Goal: Information Seeking & Learning: Learn about a topic

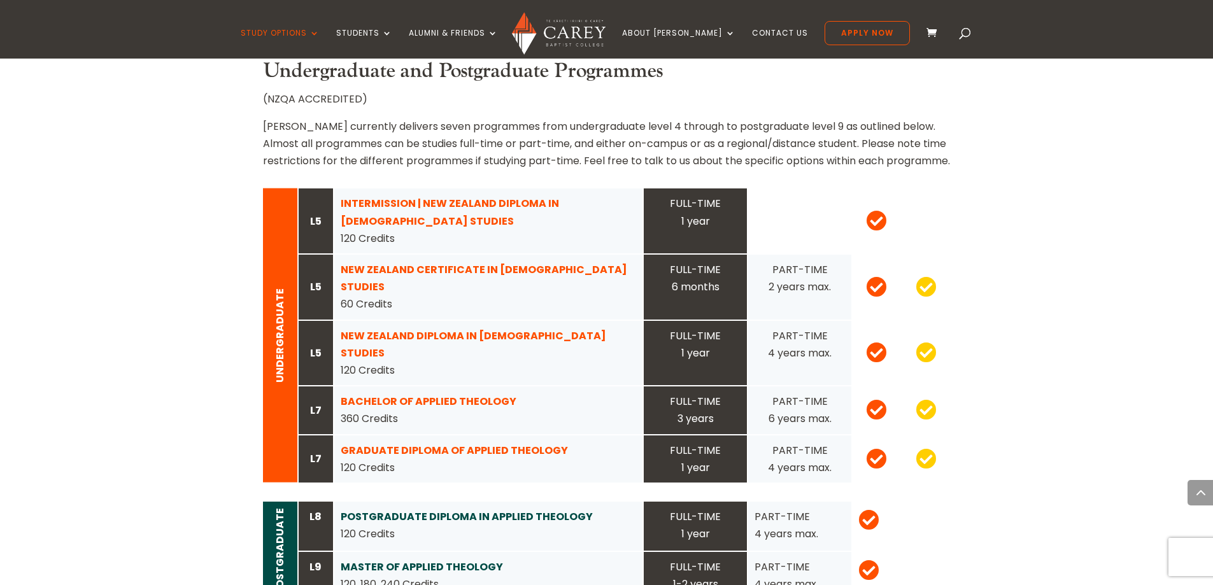
scroll to position [1209, 0]
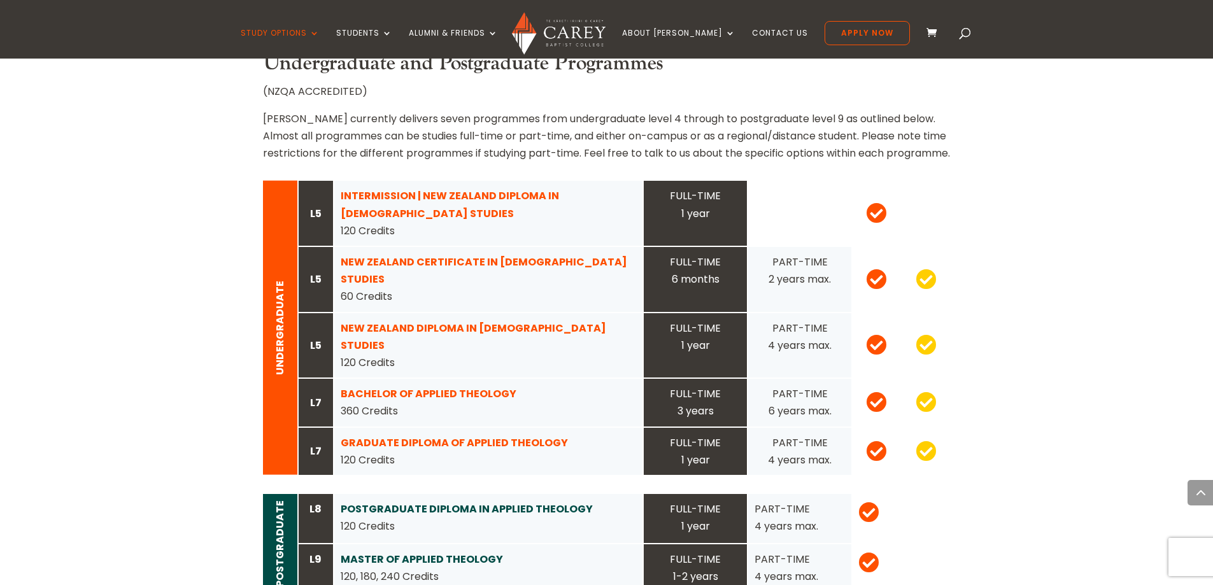
click at [456, 190] on div "INTERMISSION | NEW ZEALAND DIPLOMA IN [DEMOGRAPHIC_DATA] STUDIES 120 Credits" at bounding box center [489, 213] width 296 height 52
click at [367, 194] on strong "INTERMISSION | NEW ZEALAND DIPLOMA IN [DEMOGRAPHIC_DATA] STUDIES" at bounding box center [450, 204] width 218 height 32
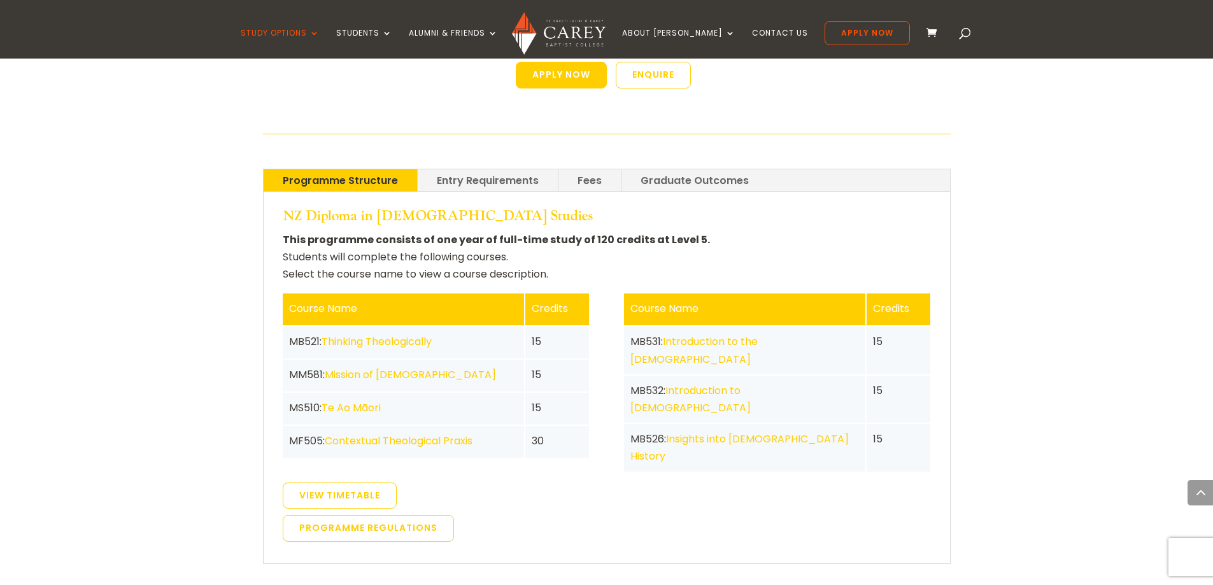
scroll to position [2674, 0]
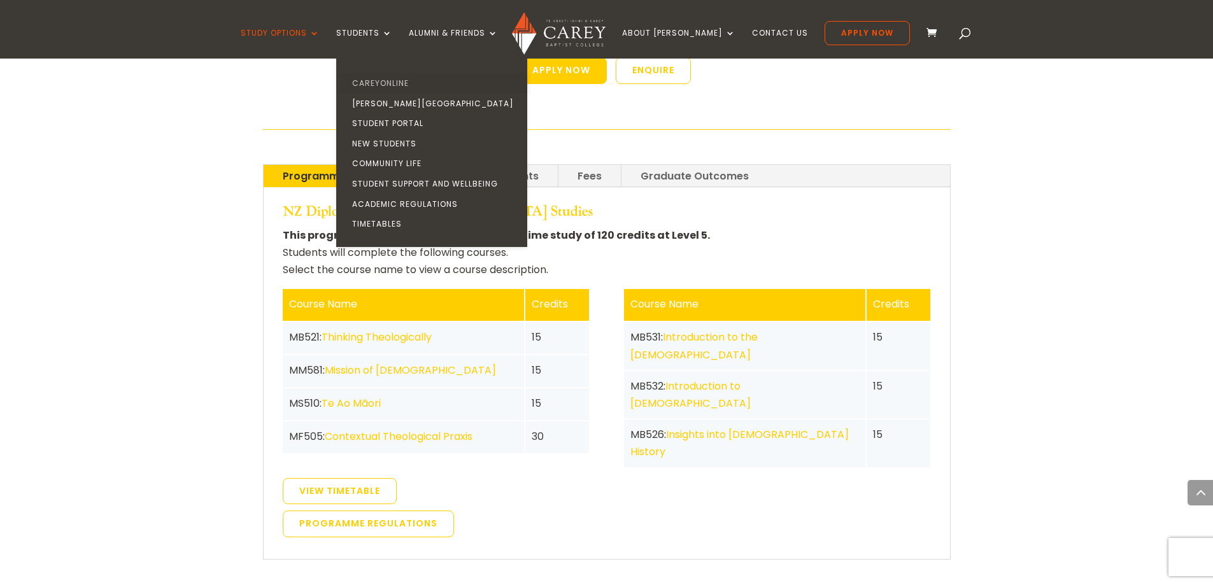
click at [402, 80] on link "CareyOnline" at bounding box center [434, 83] width 191 height 20
click at [421, 161] on link "Community Life" at bounding box center [434, 163] width 191 height 20
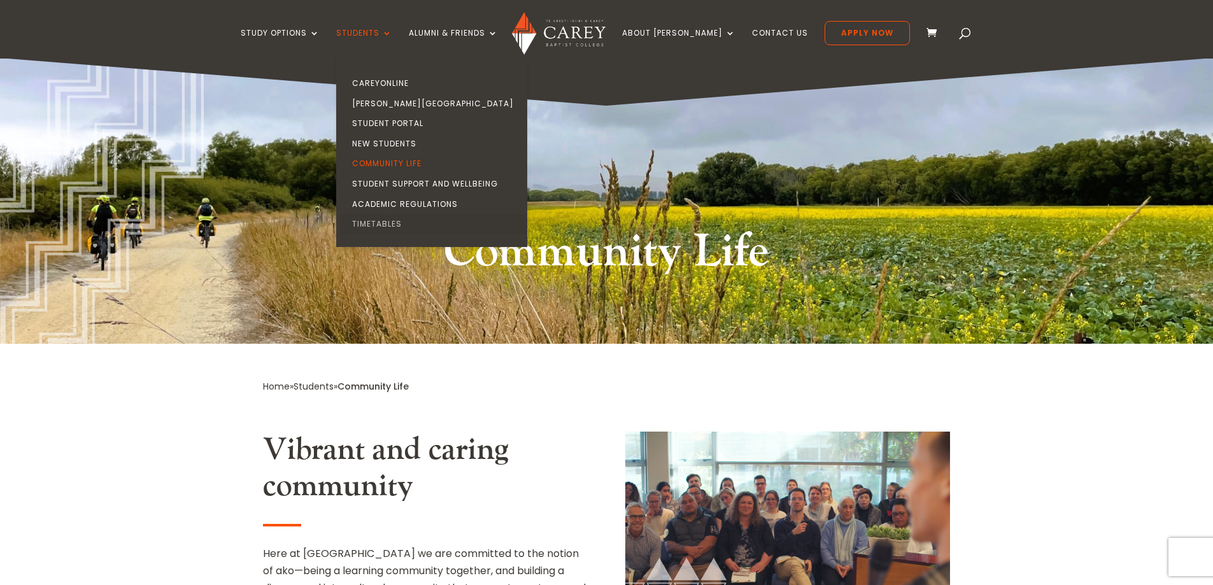
click at [412, 221] on link "Timetables" at bounding box center [434, 224] width 191 height 20
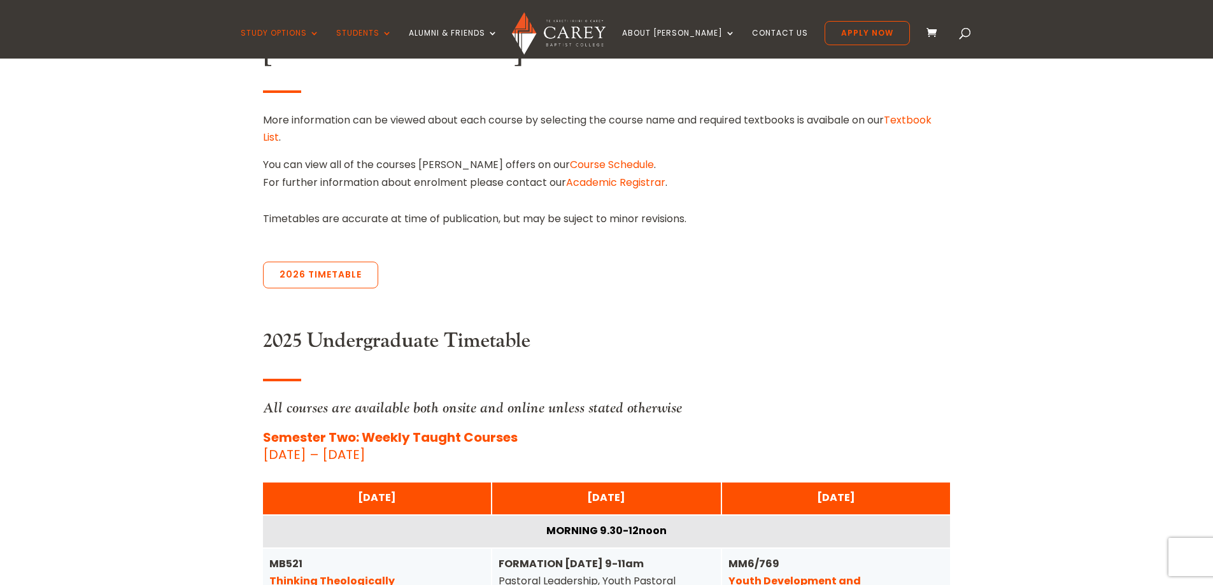
scroll to position [191, 0]
